Goal: Find specific page/section: Find specific page/section

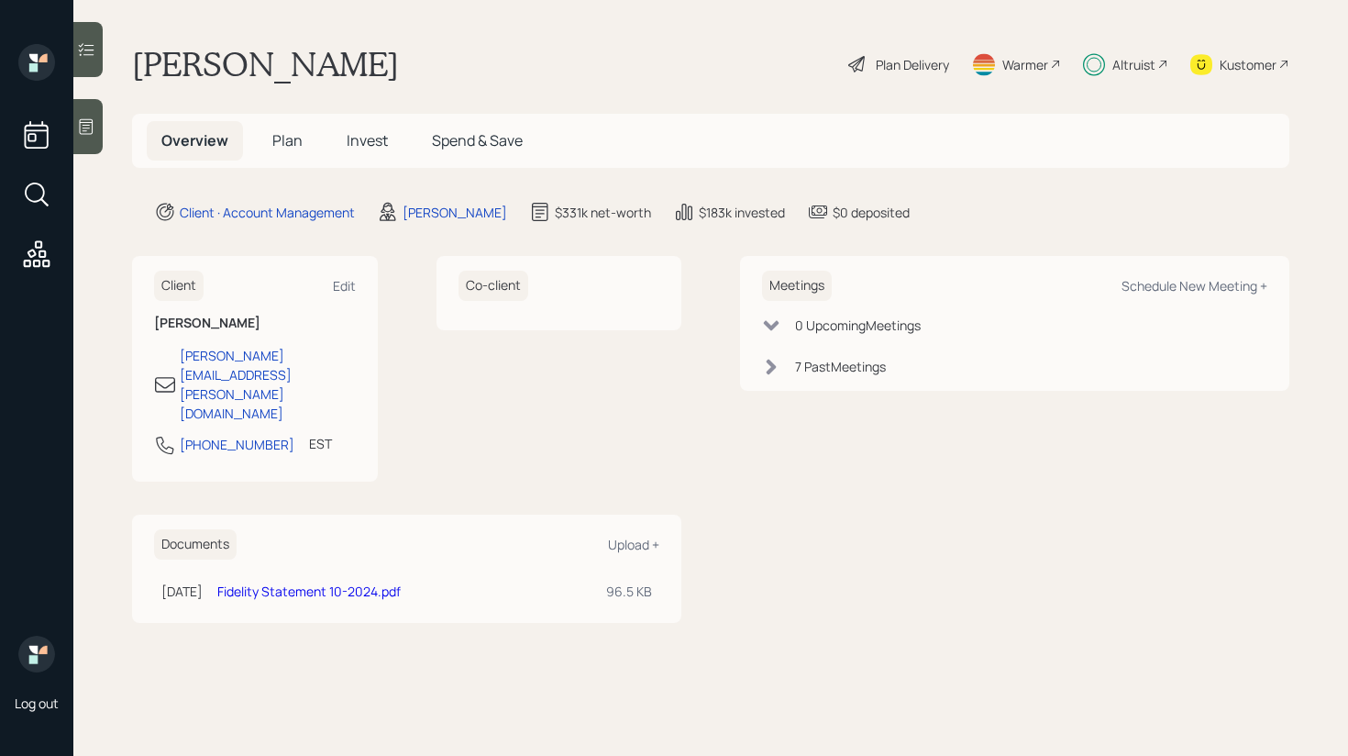
click at [91, 49] on icon at bounding box center [86, 49] width 18 height 18
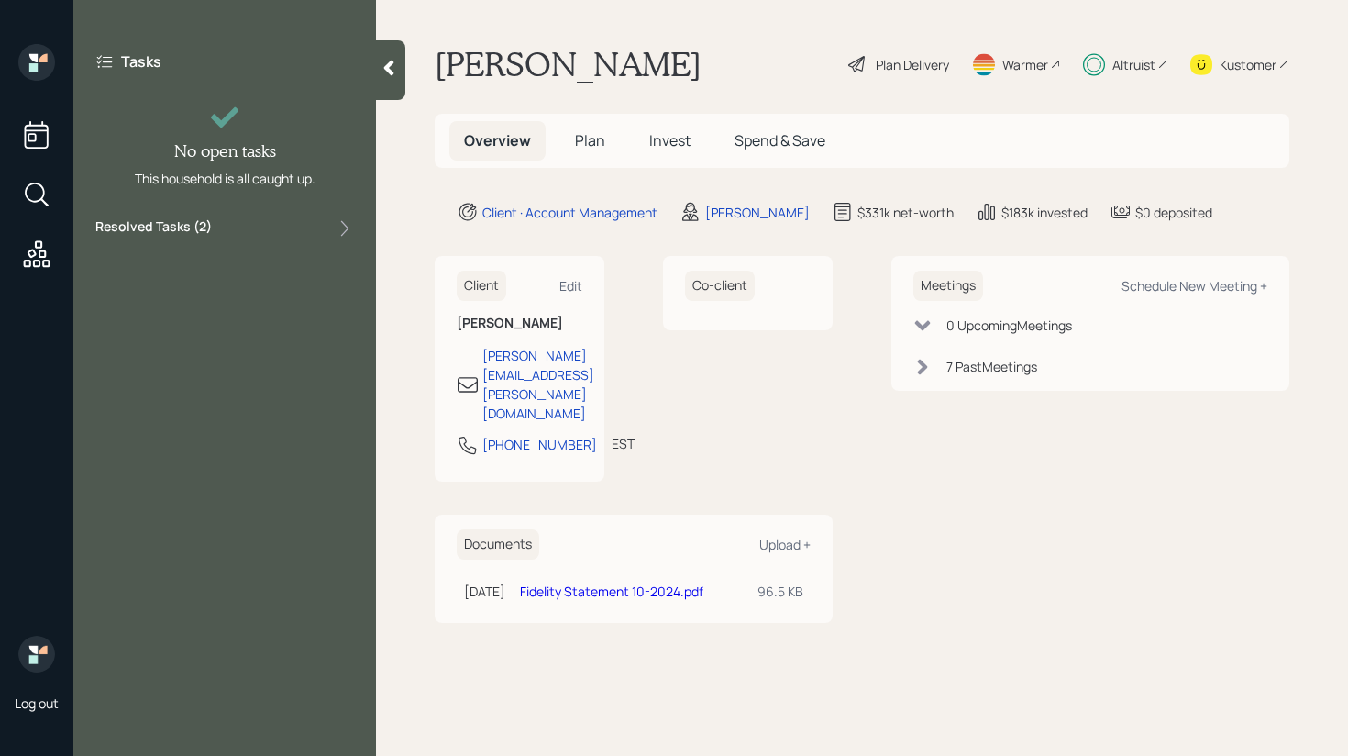
click at [232, 217] on div "Resolved Tasks ( 2 )" at bounding box center [224, 228] width 259 height 22
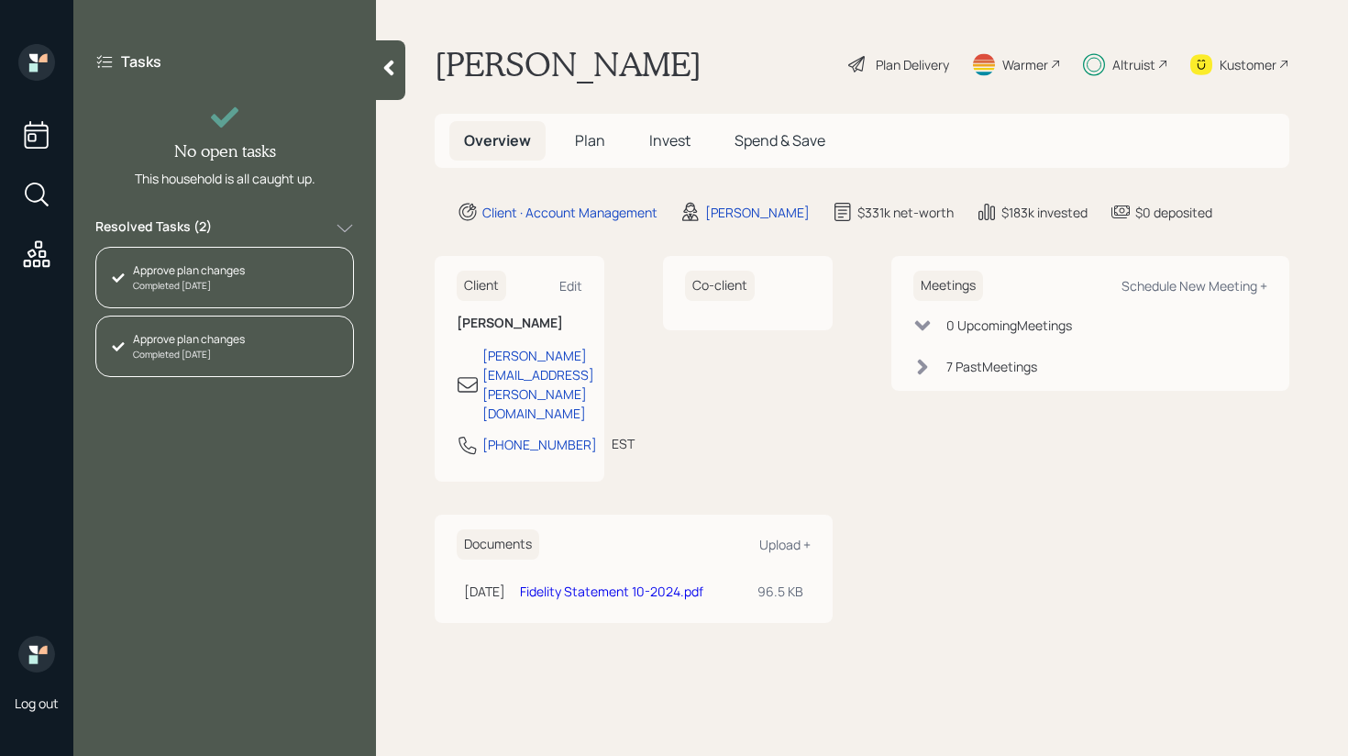
click at [233, 217] on div "Resolved Tasks ( 2 )" at bounding box center [224, 228] width 259 height 22
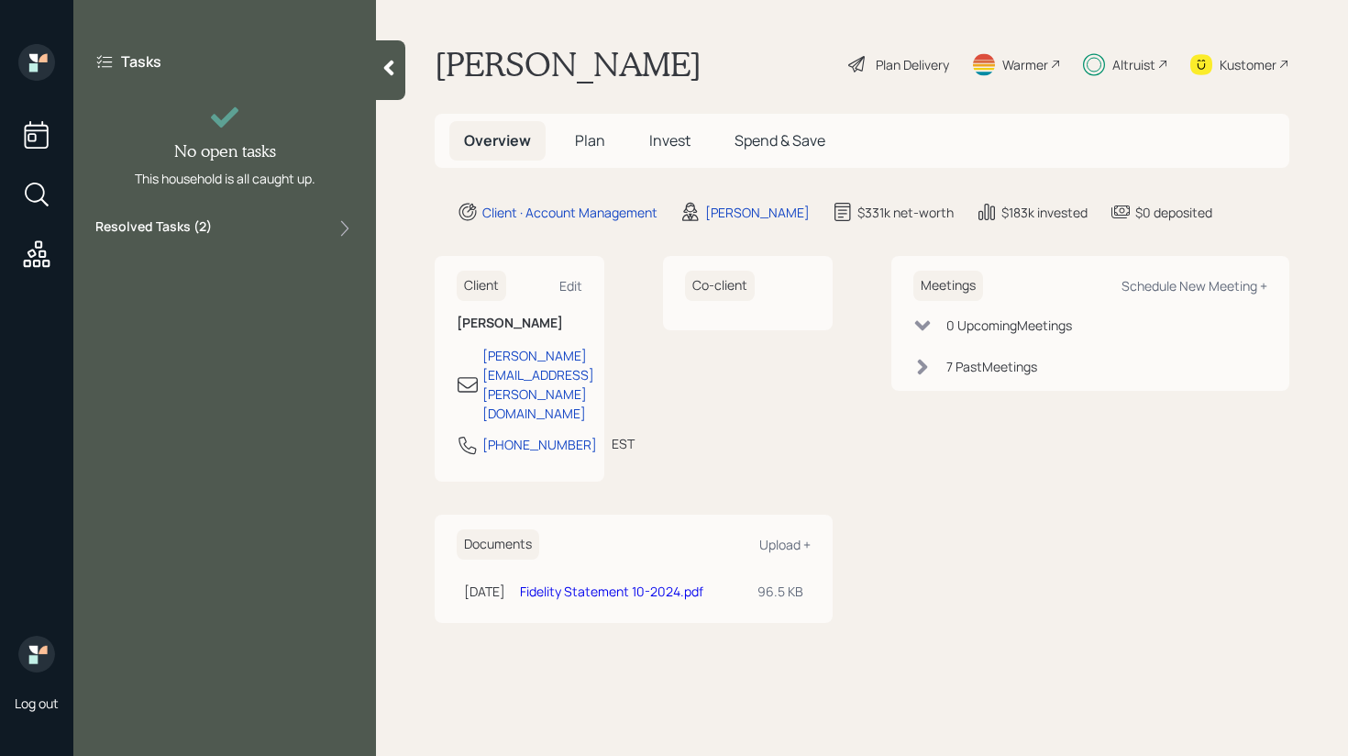
click at [370, 80] on div "Tasks No open tasks This household is all caught up. Resolved Tasks ( 2 )" at bounding box center [224, 145] width 303 height 203
click at [379, 79] on div at bounding box center [390, 70] width 29 height 60
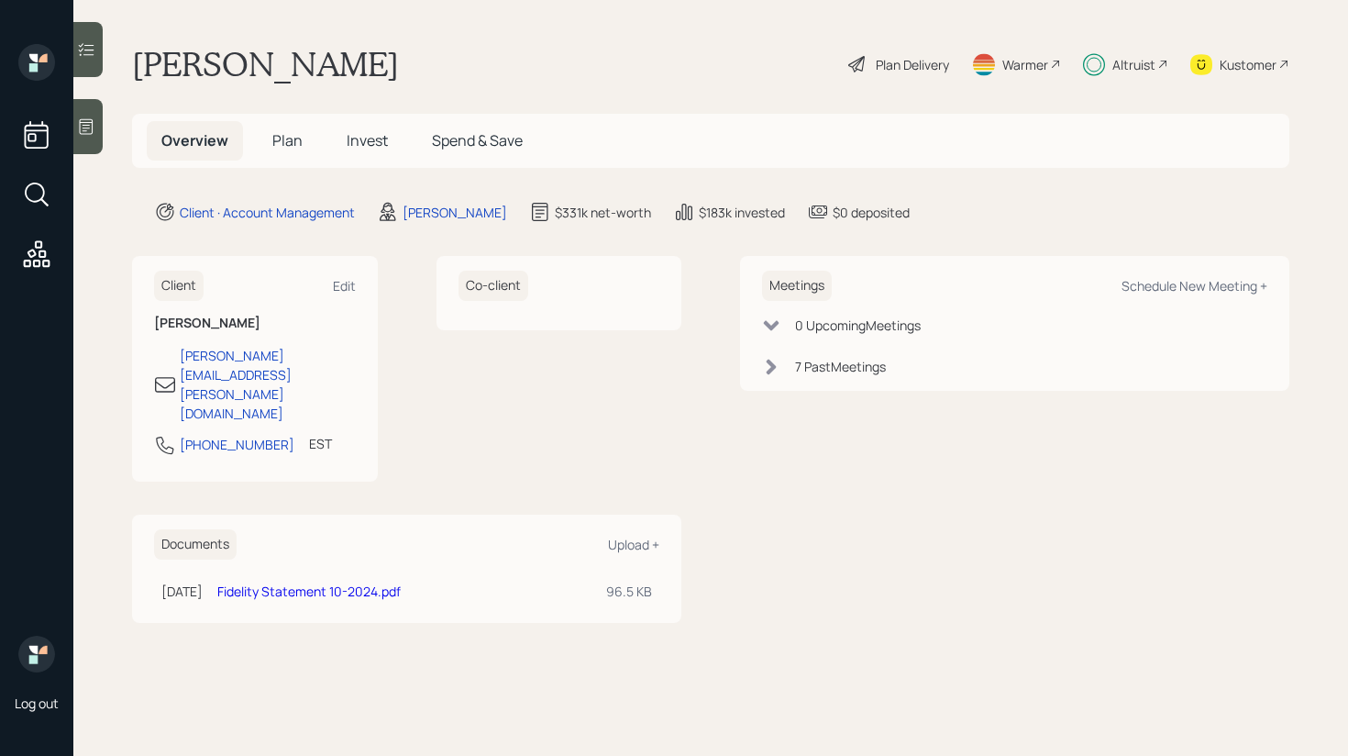
click at [370, 143] on span "Invest" at bounding box center [367, 140] width 41 height 20
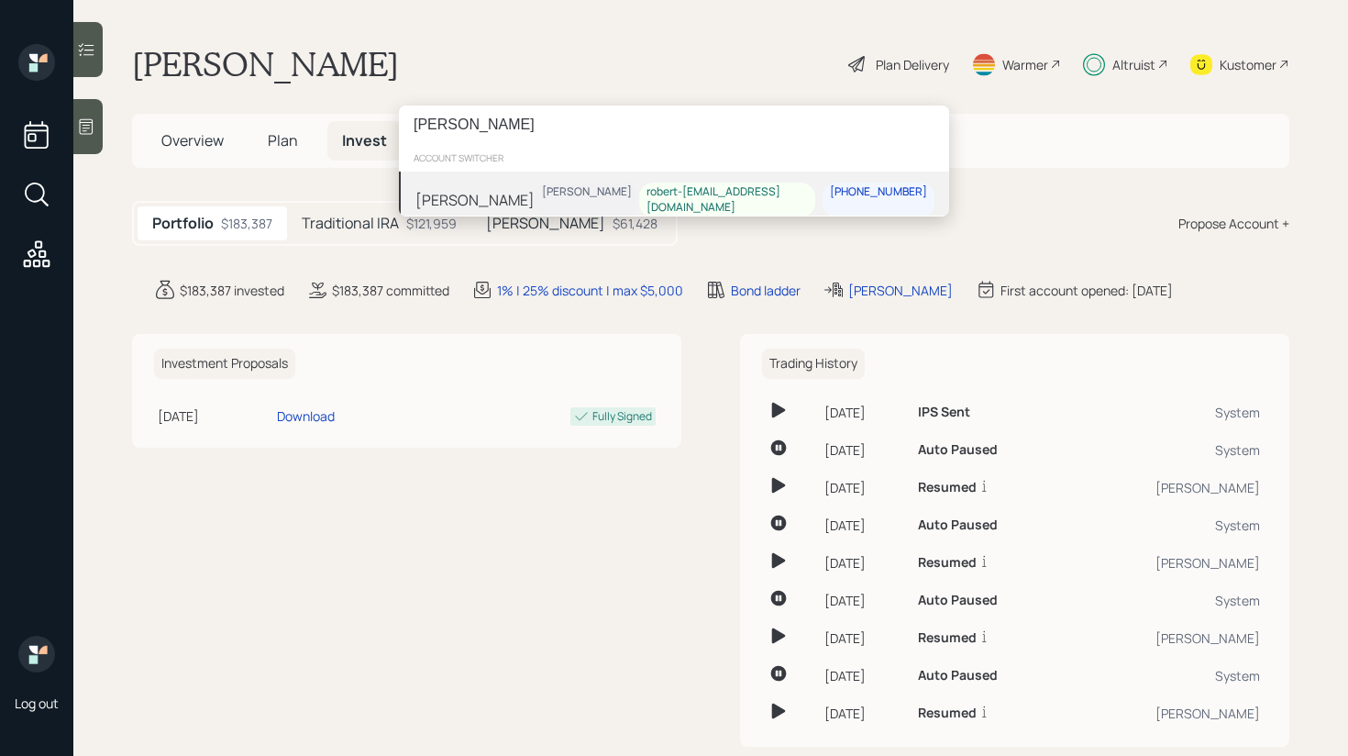
type input "[PERSON_NAME]"
click at [489, 205] on div "[PERSON_NAME] [PERSON_NAME] robert-[EMAIL_ADDRESS][DOMAIN_NAME] [PHONE_NUMBER]" at bounding box center [674, 199] width 550 height 57
